Goal: Task Accomplishment & Management: Manage account settings

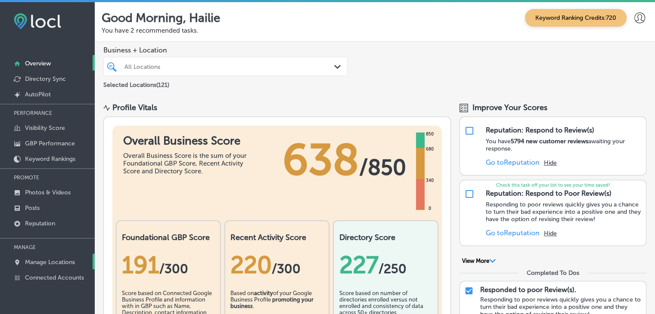
click at [17, 254] on link "Manage Locations" at bounding box center [47, 261] width 95 height 15
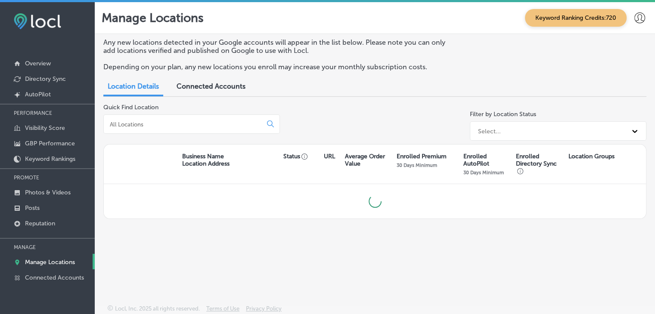
click at [227, 128] on div at bounding box center [191, 123] width 176 height 19
click at [224, 121] on input at bounding box center [184, 124] width 151 height 8
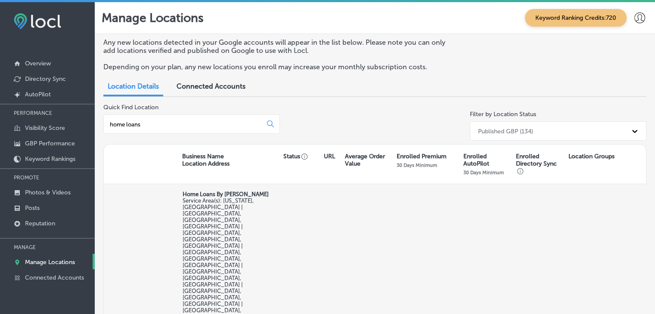
type input "home loans"
select select "US"
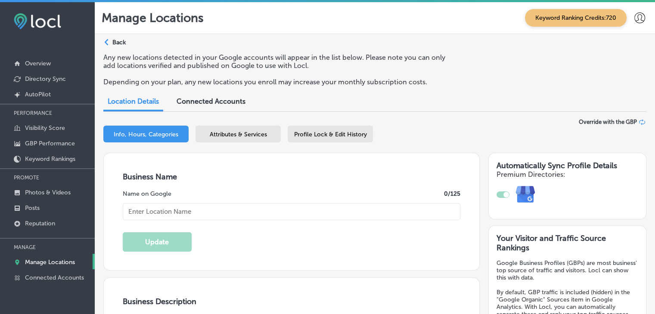
checkbox input "true"
type input "Home Loans By [PERSON_NAME]"
type input "[STREET_ADDRESS][PERSON_NAME]"
type input "Waco"
type input "76712"
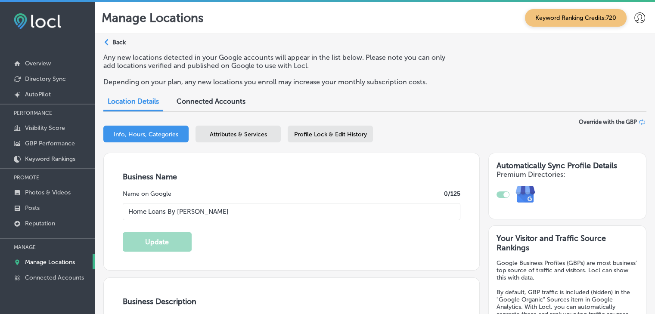
type input "US"
type input "[URL][DOMAIN_NAME][PERSON_NAME]"
type textarea "At Home Loans By [PERSON_NAME], personalized mortgage solutions are available a…"
type input "[PHONE_NUMBER]"
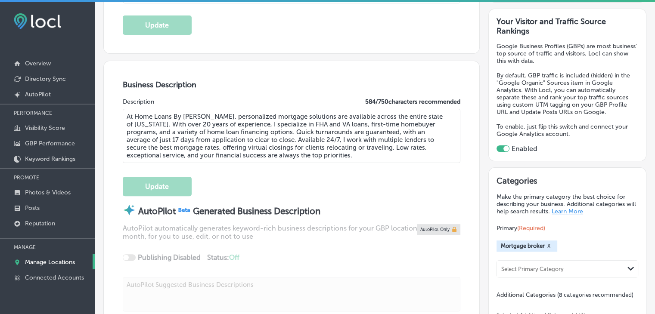
scroll to position [196, 0]
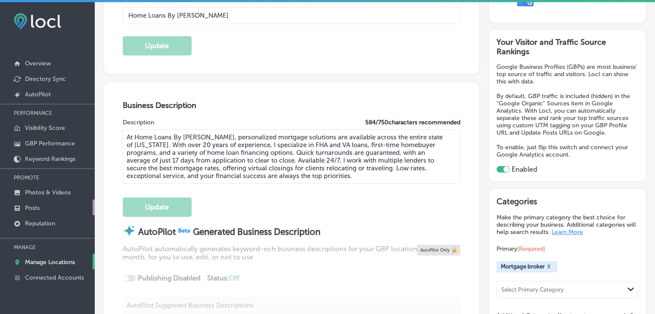
click at [53, 211] on link "Posts" at bounding box center [47, 207] width 95 height 15
